Goal: Transaction & Acquisition: Purchase product/service

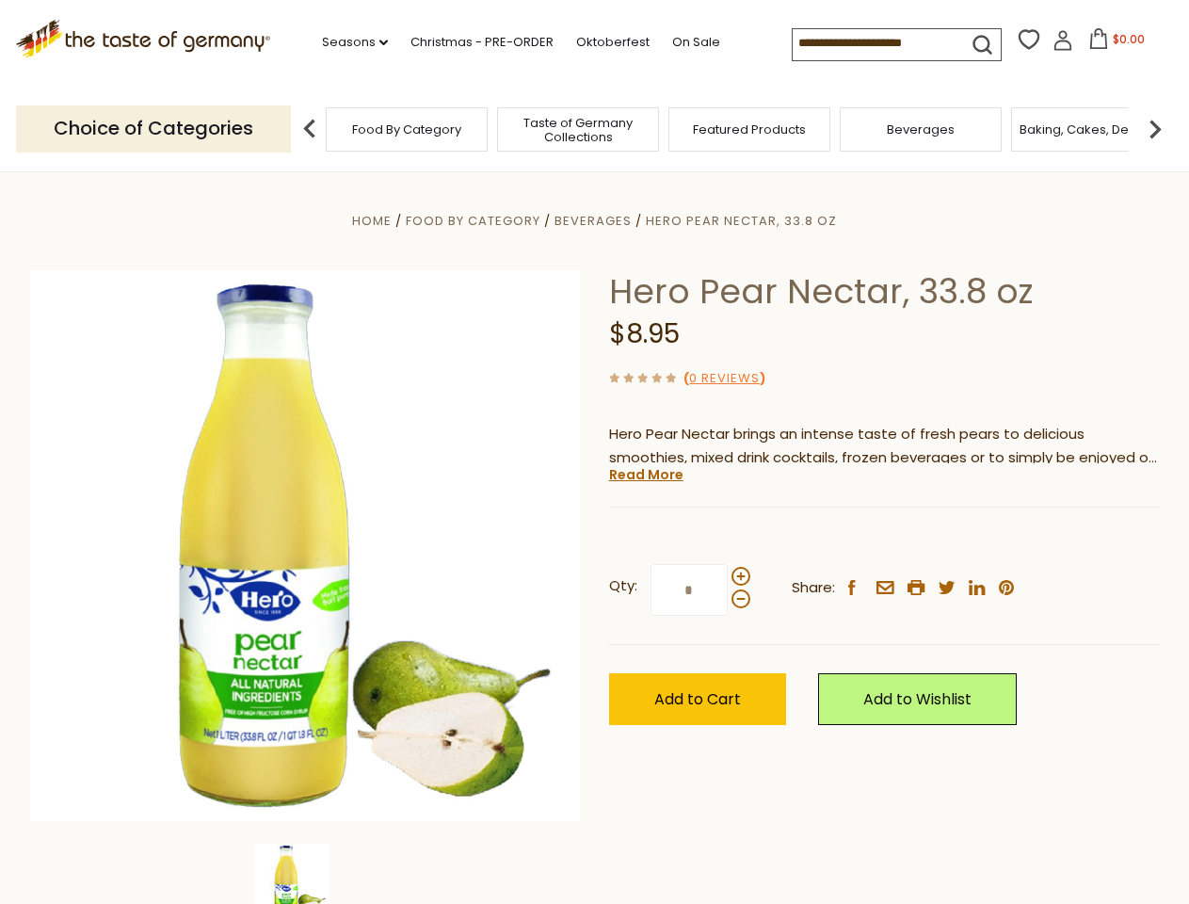
click at [594, 452] on div "Home Food By Category [GEOGRAPHIC_DATA] Hero Pear Nectar, 33.8 oz Hero Pear Nec…" at bounding box center [595, 571] width 1158 height 725
click at [347, 42] on link "Seasons dropdown_arrow" at bounding box center [355, 42] width 66 height 21
click at [874, 43] on input at bounding box center [872, 42] width 159 height 26
click at [1113, 44] on span "$0.00" at bounding box center [1129, 39] width 32 height 16
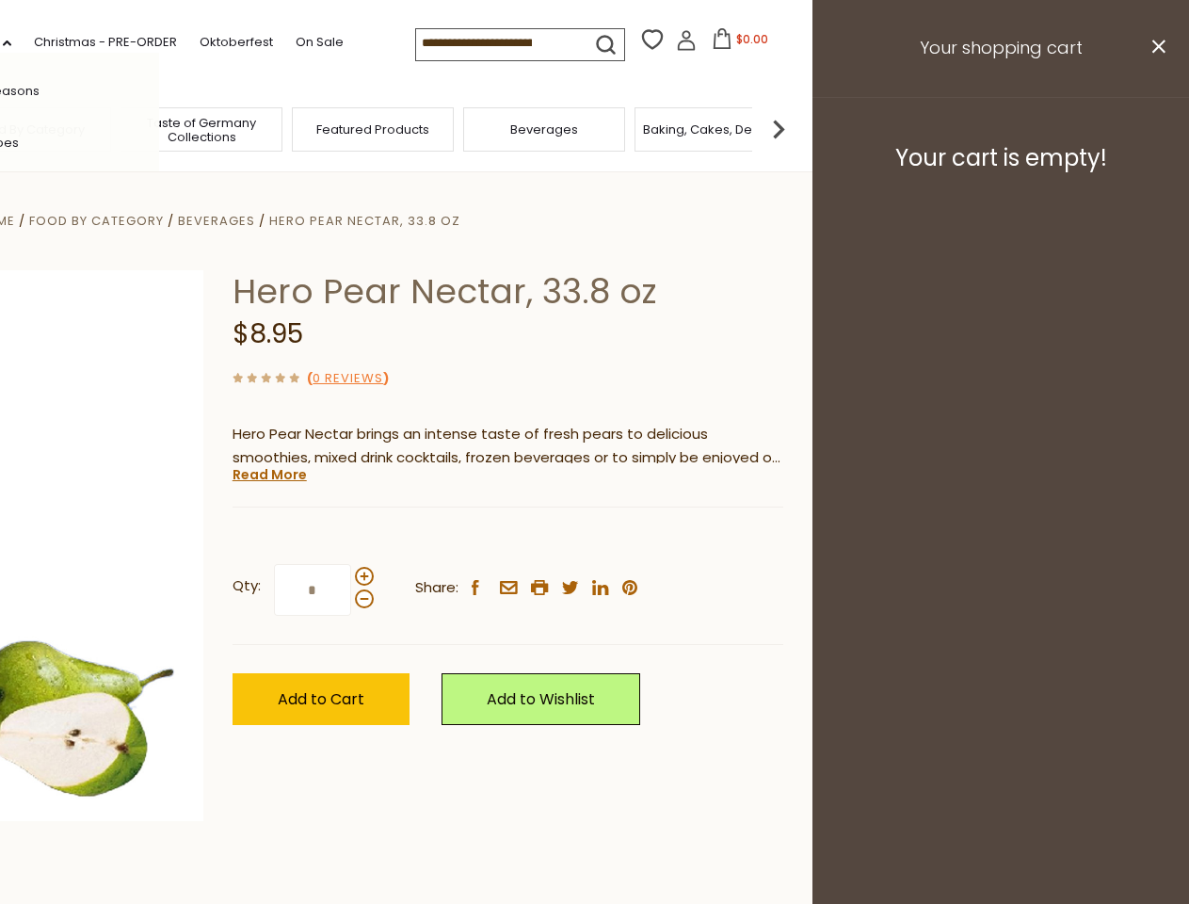
click at [159, 128] on div "All Seasons Recipes Game Day [DATE] [DATE] [DATE][PERSON_NAME] [DATE] Springfes…" at bounding box center [52, 452] width 214 height 798
click at [1155, 128] on footer "Your cart is empty!" at bounding box center [1001, 157] width 377 height 121
click at [594, 538] on div "Qty: * Share: facebook email printer twitter linkedin pinterest" at bounding box center [508, 590] width 551 height 109
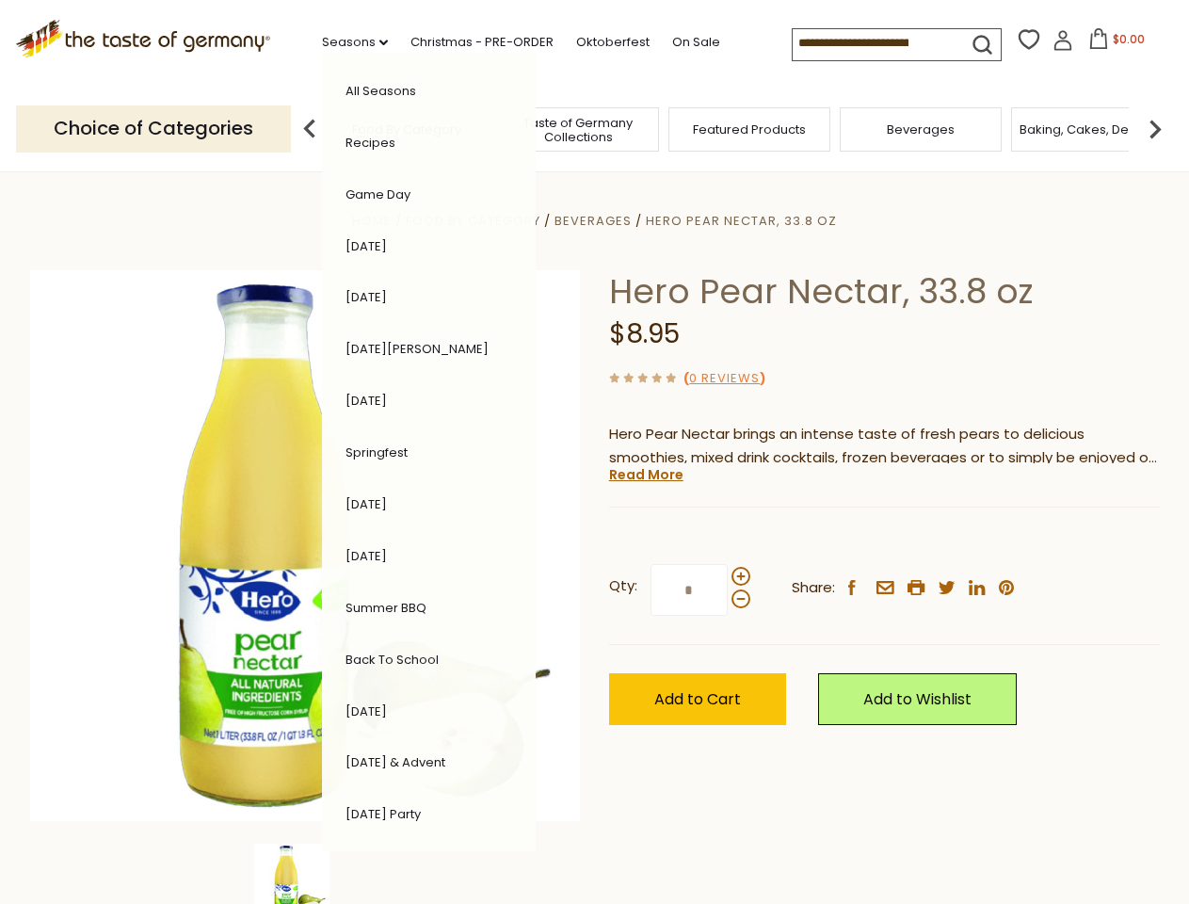
click at [305, 874] on div "Home Food By Category [GEOGRAPHIC_DATA] Hero Pear Nectar, 33.8 oz Hero Pear Nec…" at bounding box center [595, 571] width 1158 height 725
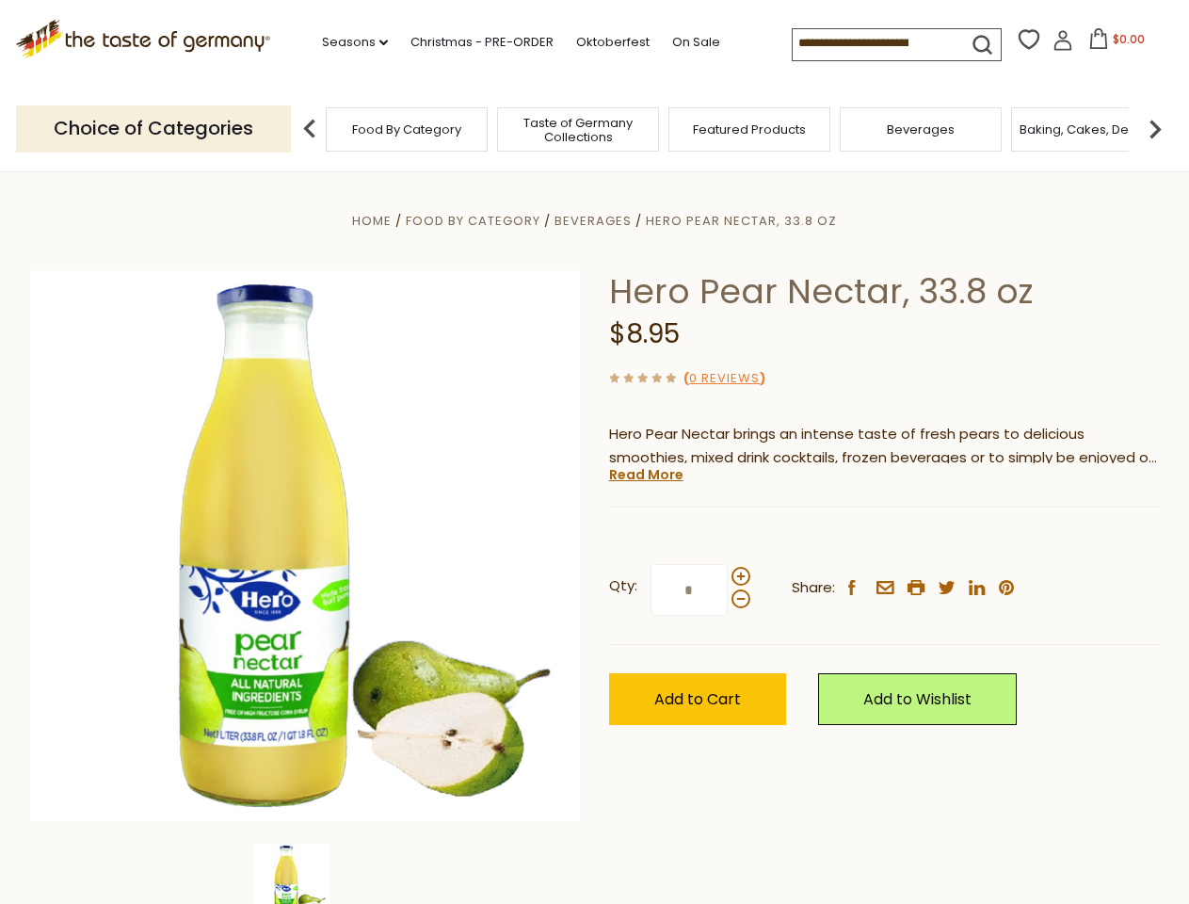
click at [305, 874] on img at bounding box center [291, 881] width 75 height 75
click at [645, 475] on link "Read More" at bounding box center [646, 474] width 74 height 19
